Goal: Complete application form: Complete application form

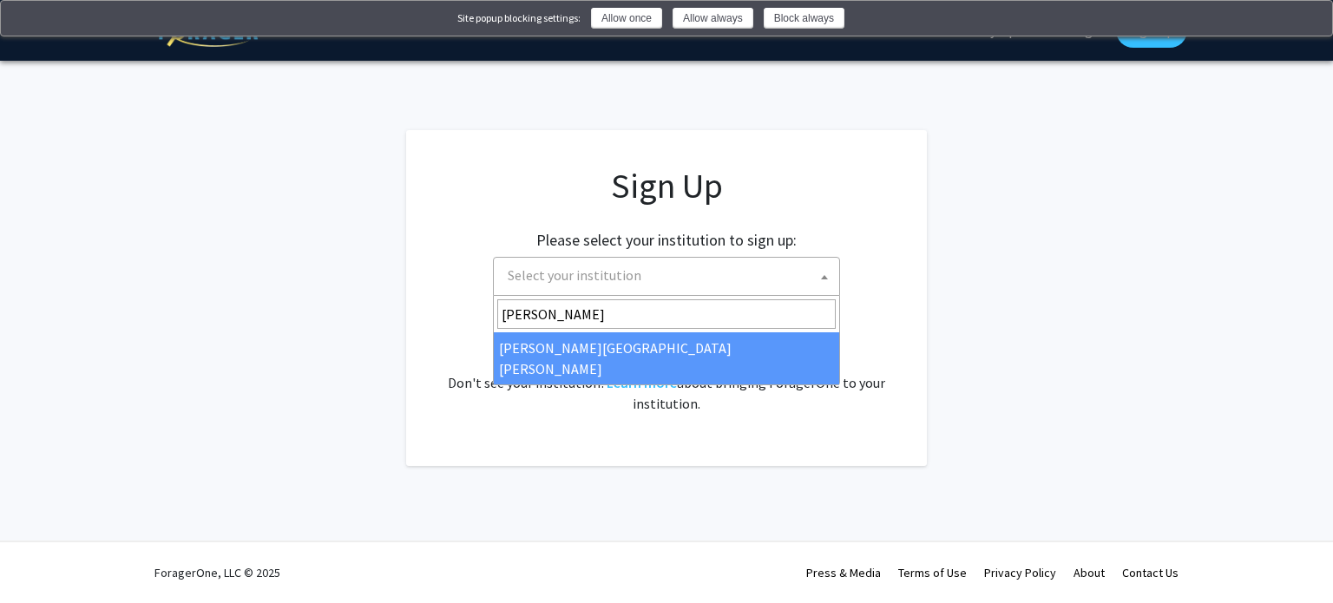
type input "[PERSON_NAME]"
select select "1"
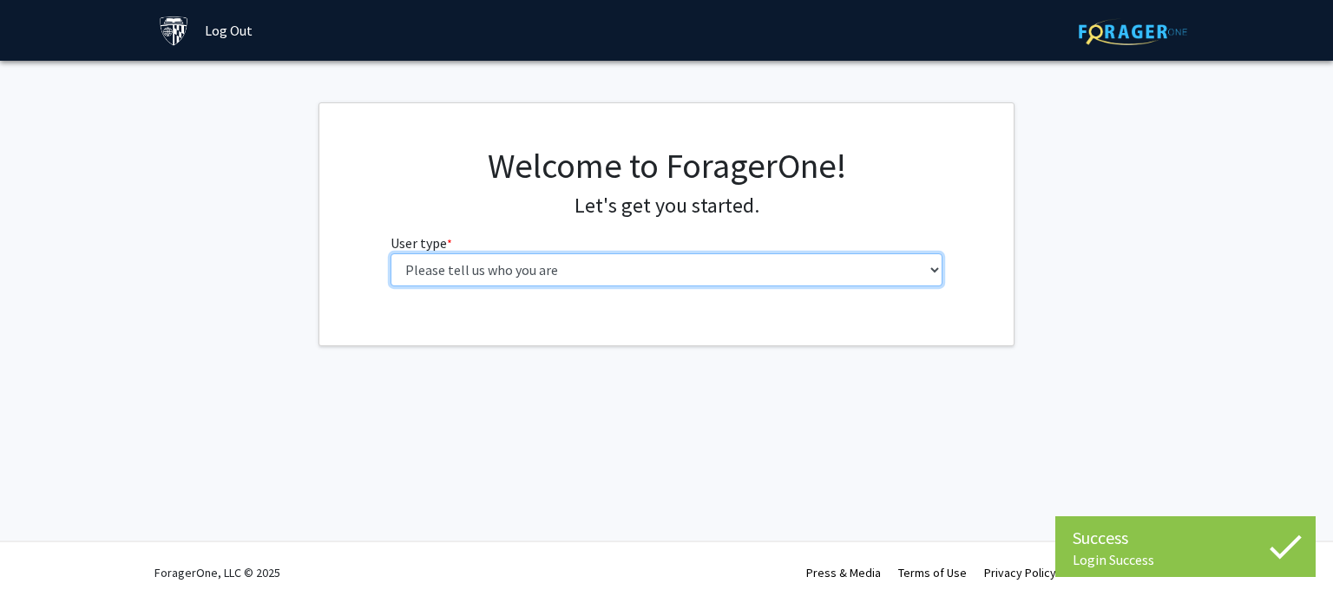
click at [745, 270] on select "Please tell us who you are Undergraduate Student Master's Student Doctoral Cand…" at bounding box center [667, 269] width 553 height 33
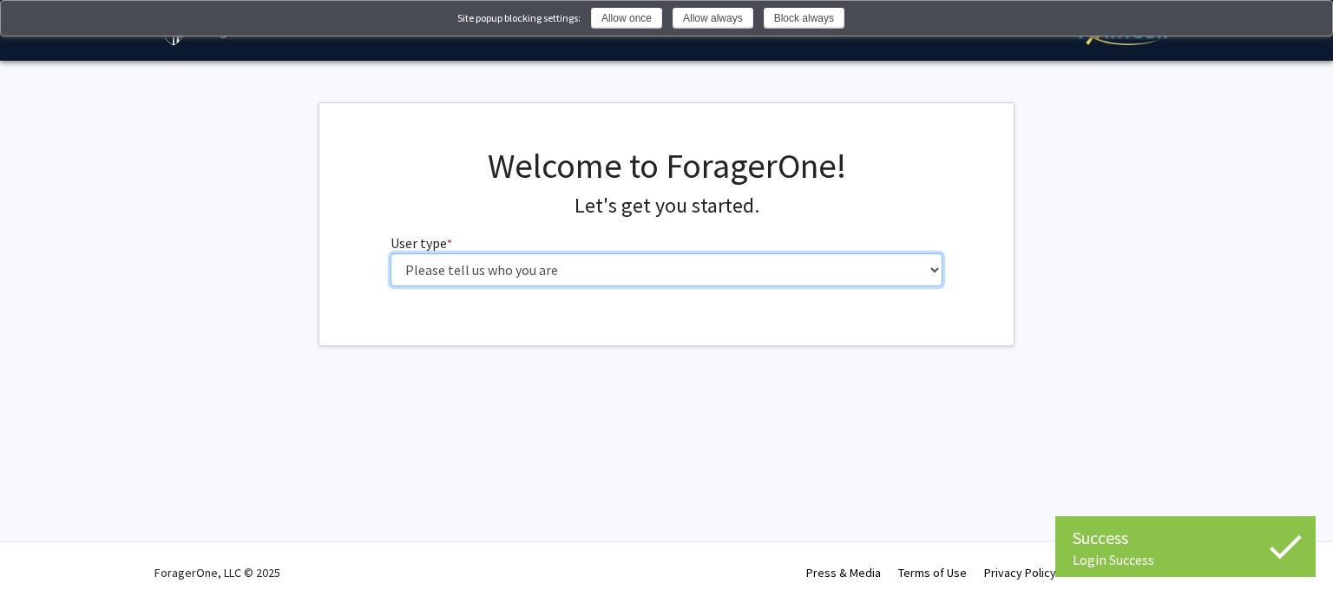
select select "3: doc"
click at [391, 253] on select "Please tell us who you are Undergraduate Student Master's Student Doctoral Cand…" at bounding box center [667, 269] width 553 height 33
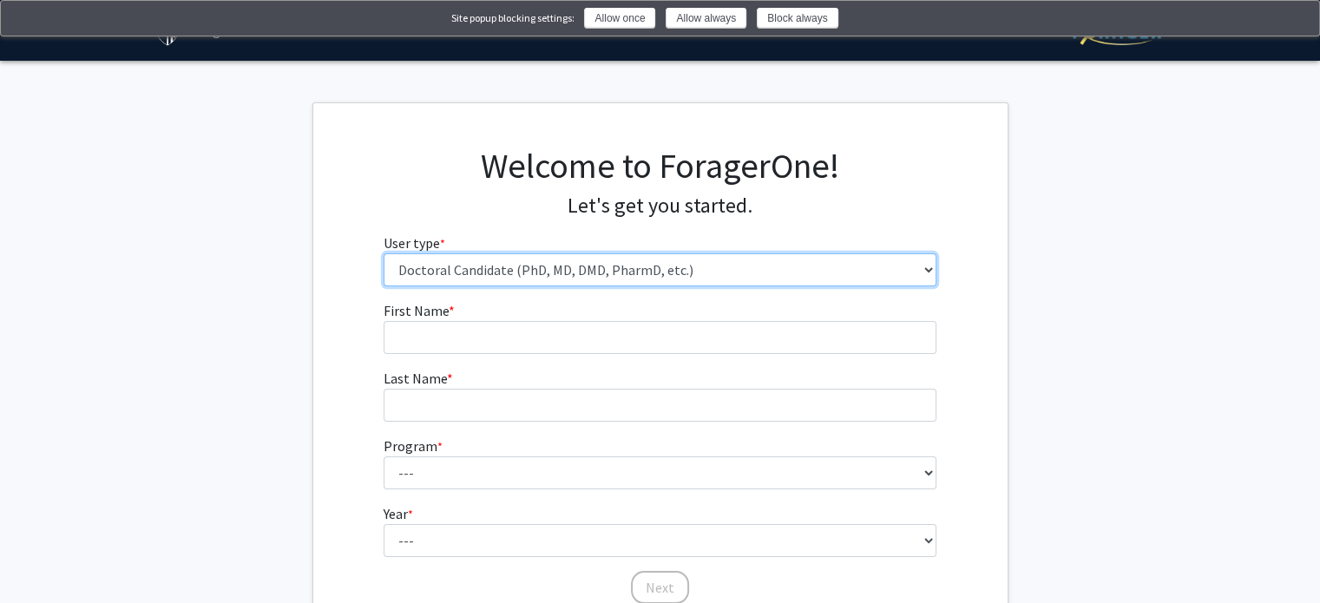
scroll to position [148, 0]
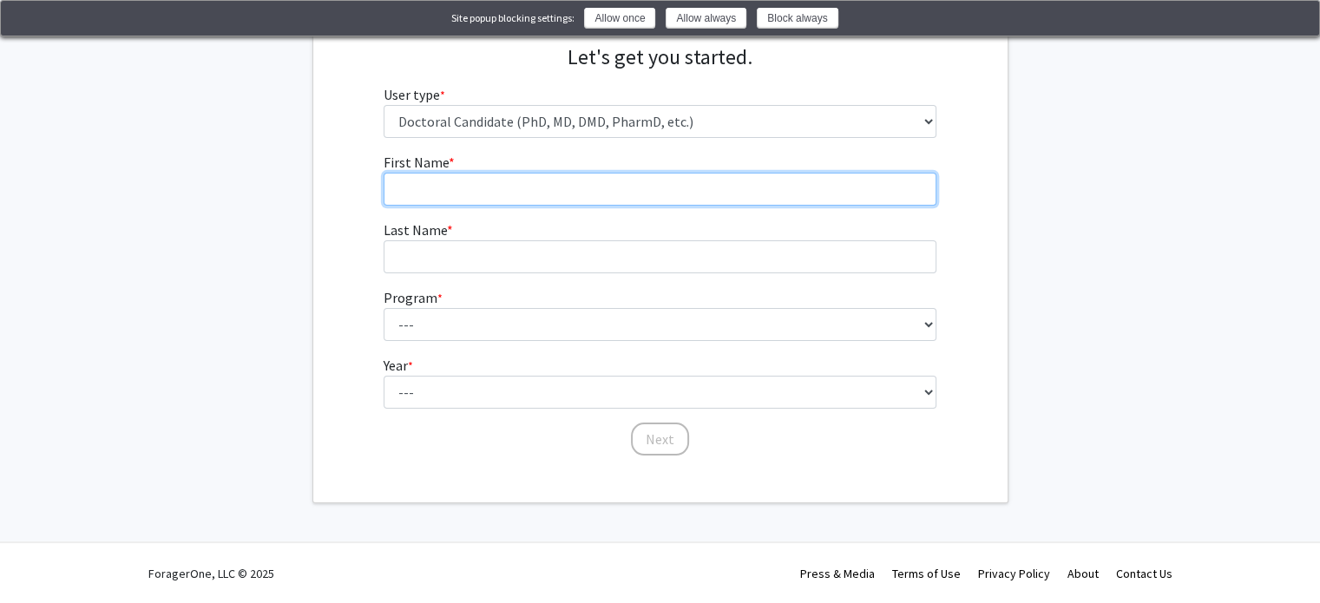
click at [517, 194] on input "First Name * required" at bounding box center [660, 189] width 553 height 33
type input "Danielle"
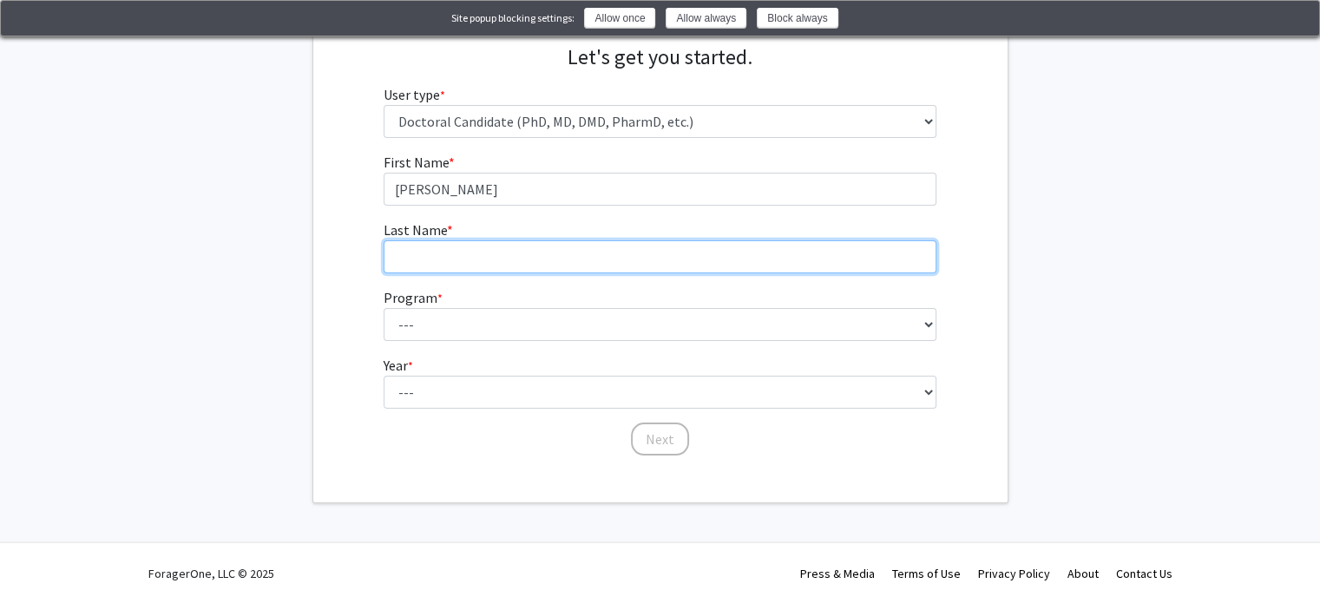
type input "Amaegbo"
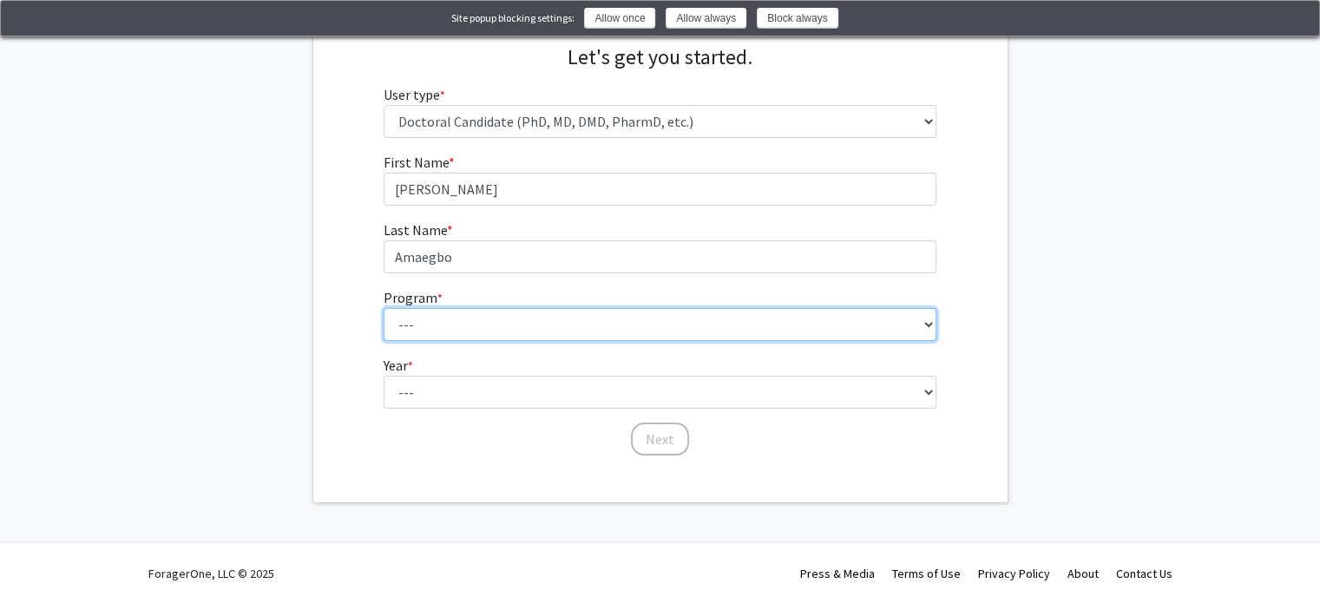
click at [744, 332] on select "--- Adult-Gerontological Acute Care Nurse Practitioner Adult-Gerontological Cri…" at bounding box center [660, 324] width 553 height 33
select select "16: 19"
click at [384, 308] on select "--- Adult-Gerontological Acute Care Nurse Practitioner Adult-Gerontological Cri…" at bounding box center [660, 324] width 553 height 33
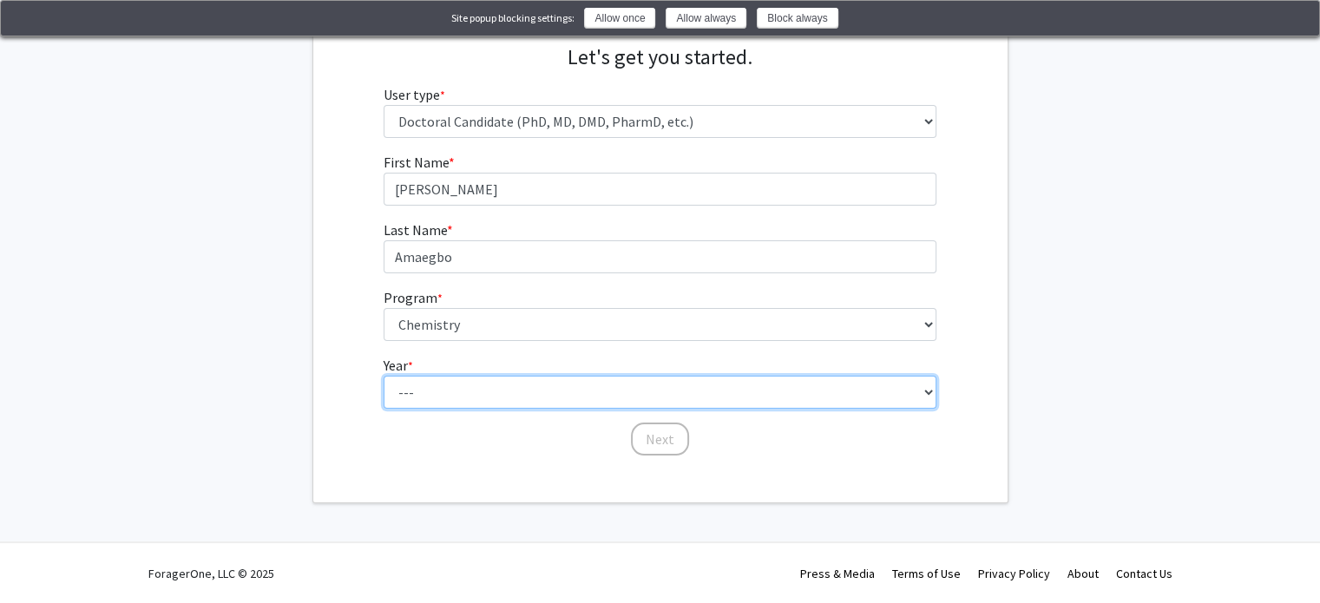
click at [451, 385] on select "--- First Year Second Year Third Year Fourth Year Fifth Year Sixth Year Seventh…" at bounding box center [660, 392] width 553 height 33
select select "1: first_year"
click at [384, 376] on select "--- First Year Second Year Third Year Fourth Year Fifth Year Sixth Year Seventh…" at bounding box center [660, 392] width 553 height 33
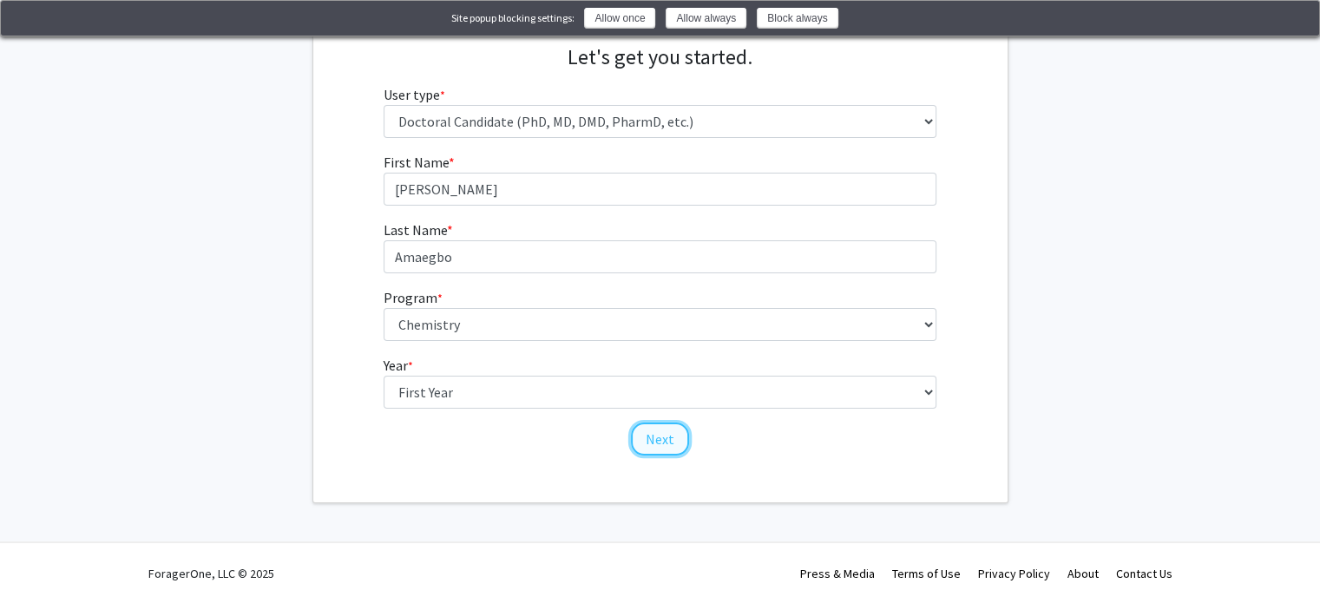
click at [670, 439] on button "Next" at bounding box center [660, 439] width 58 height 33
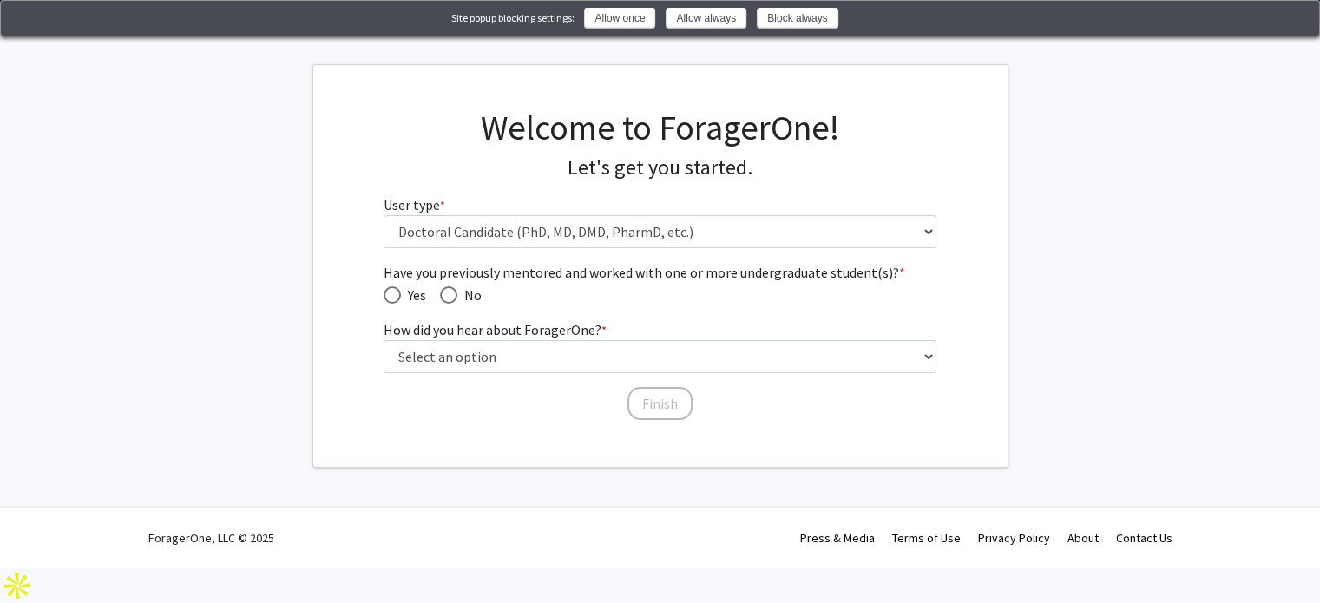
scroll to position [2, 0]
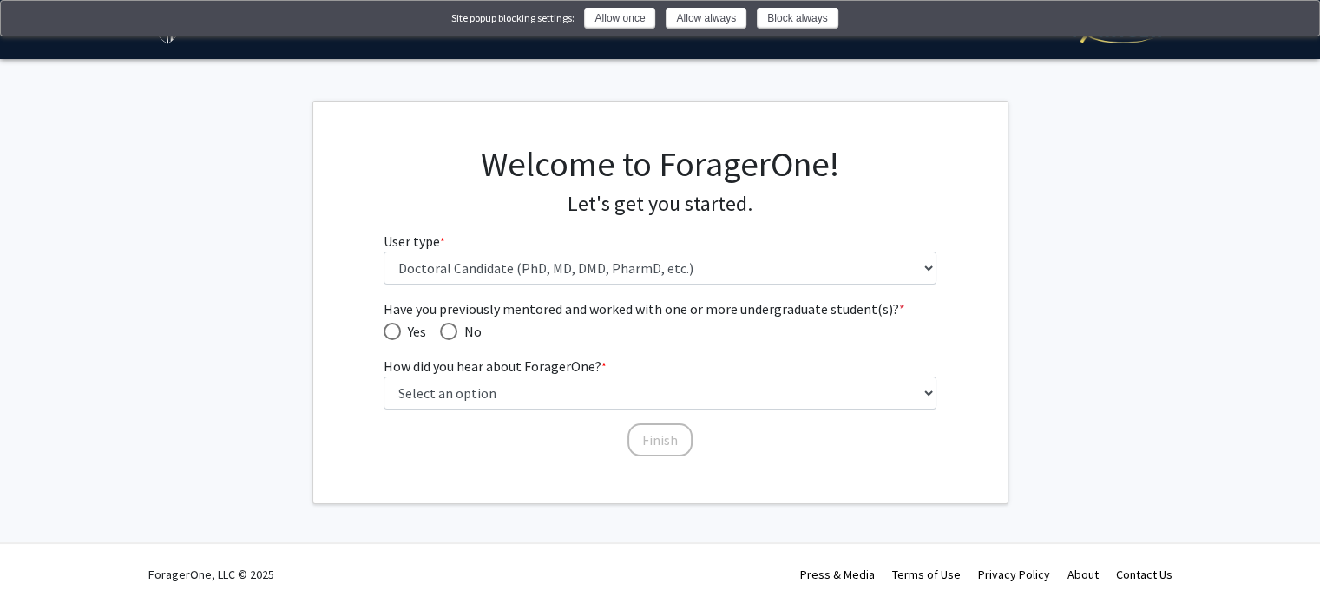
click at [449, 332] on span "Have you previously mentored and worked with one or more undergraduate student(…" at bounding box center [448, 331] width 17 height 17
click at [449, 332] on input "No" at bounding box center [448, 331] width 17 height 17
radio input "true"
click at [393, 325] on span "Have you previously mentored and worked with one or more undergraduate student(…" at bounding box center [392, 331] width 17 height 17
click at [393, 325] on input "Yes" at bounding box center [392, 331] width 17 height 17
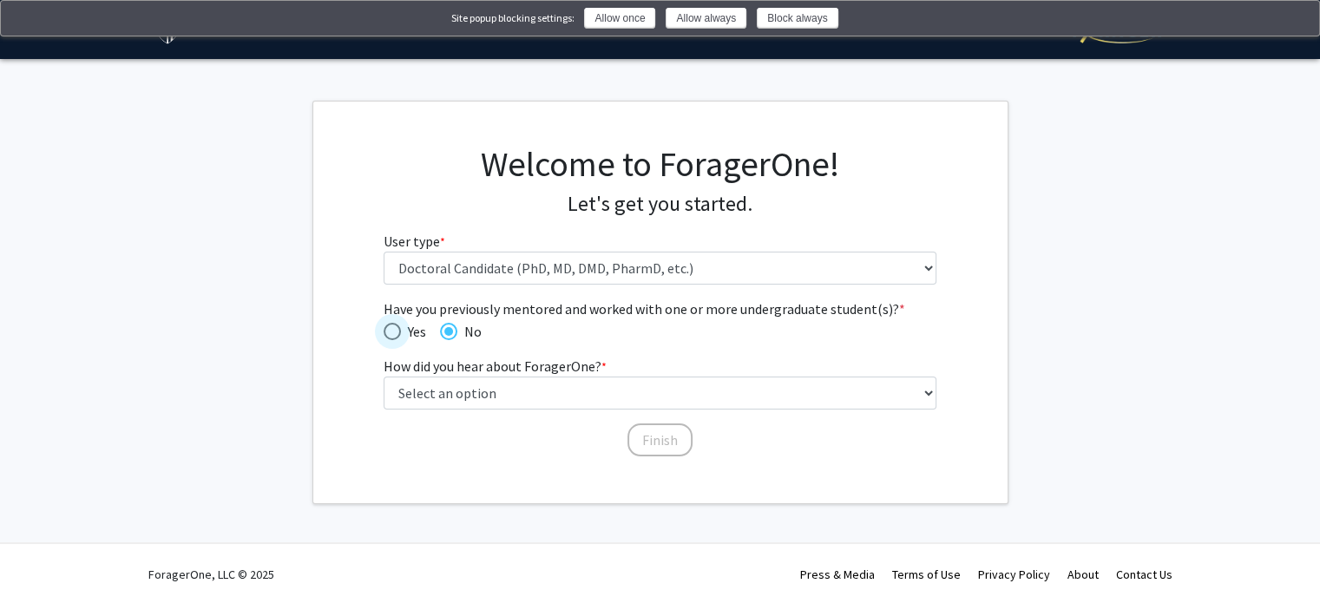
radio input "true"
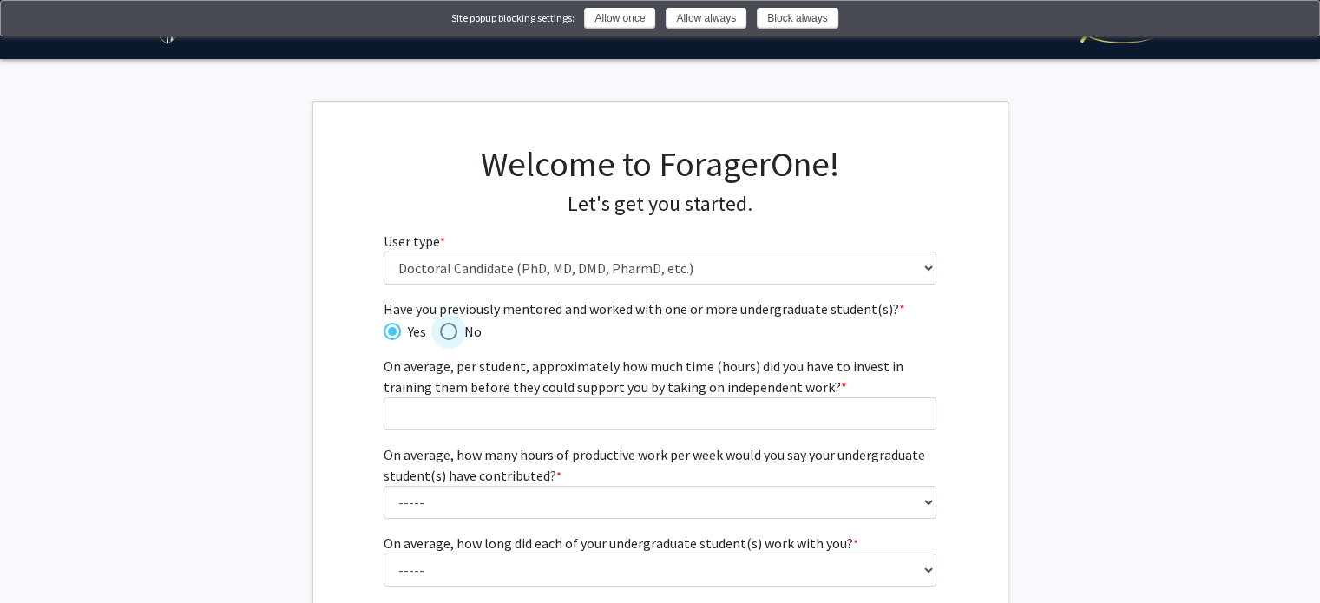
click at [444, 331] on span "Have you previously mentored and worked with one or more undergraduate student(…" at bounding box center [448, 331] width 17 height 17
click at [444, 331] on input "No" at bounding box center [448, 331] width 17 height 17
radio input "true"
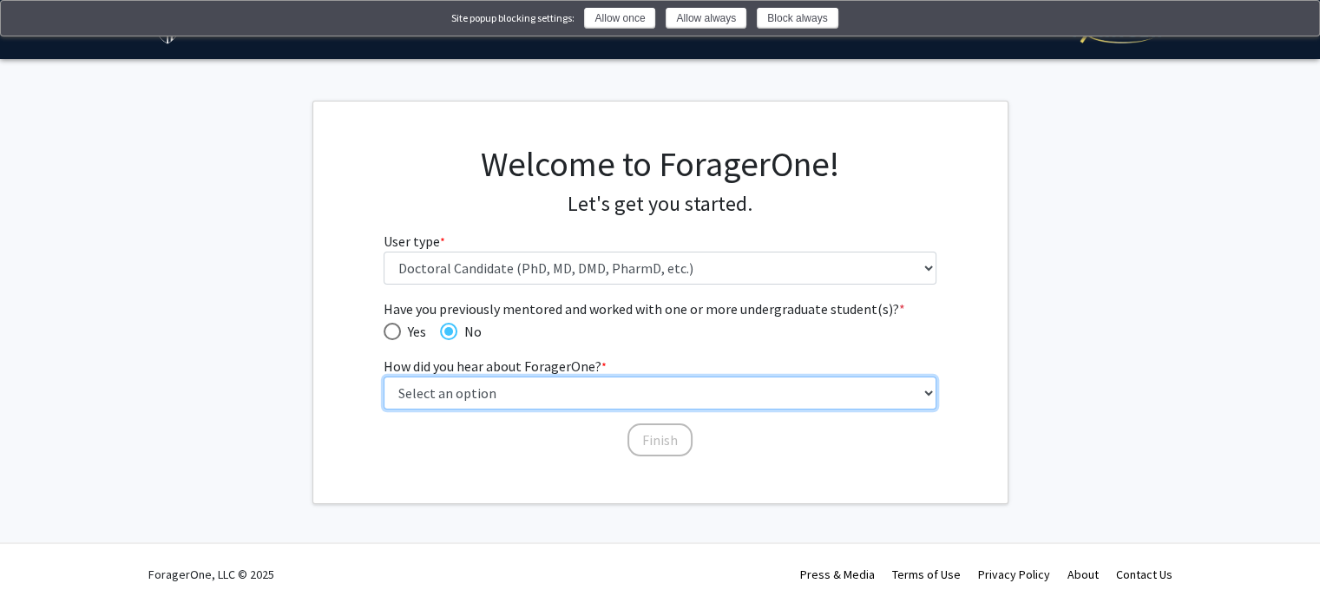
click at [488, 396] on select "Select an option Peer/student recommendation Faculty/staff recommendation Unive…" at bounding box center [660, 393] width 553 height 33
select select "3: university_website"
click at [384, 377] on select "Select an option Peer/student recommendation Faculty/staff recommendation Unive…" at bounding box center [660, 393] width 553 height 33
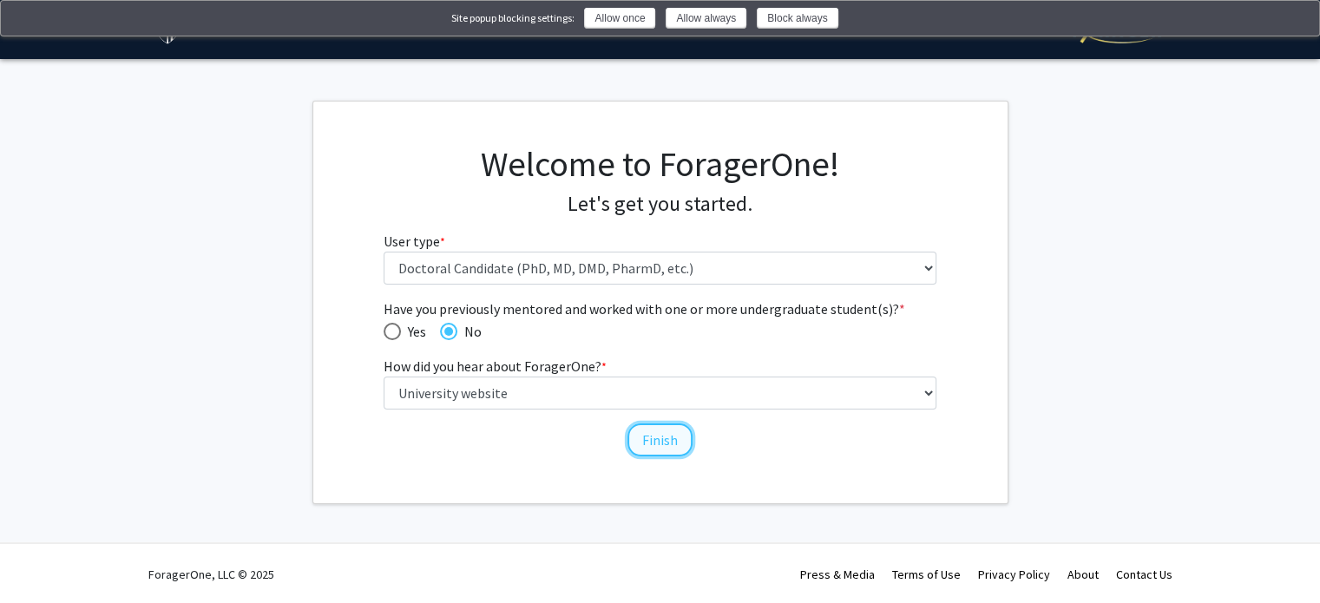
click at [659, 447] on button "Finish" at bounding box center [660, 440] width 65 height 33
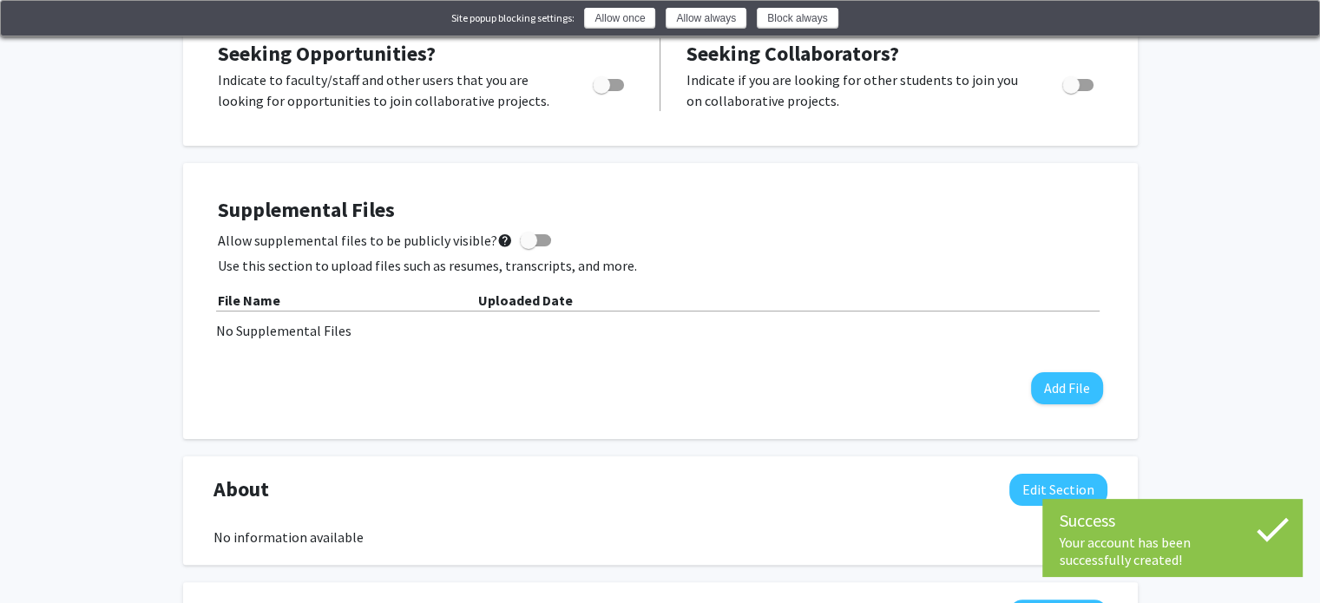
scroll to position [295, 0]
